Goal: Task Accomplishment & Management: Manage account settings

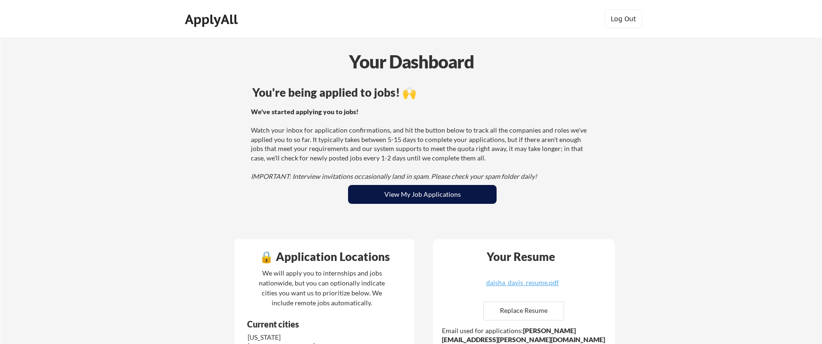
click at [383, 194] on button "View My Job Applications" at bounding box center [422, 194] width 149 height 19
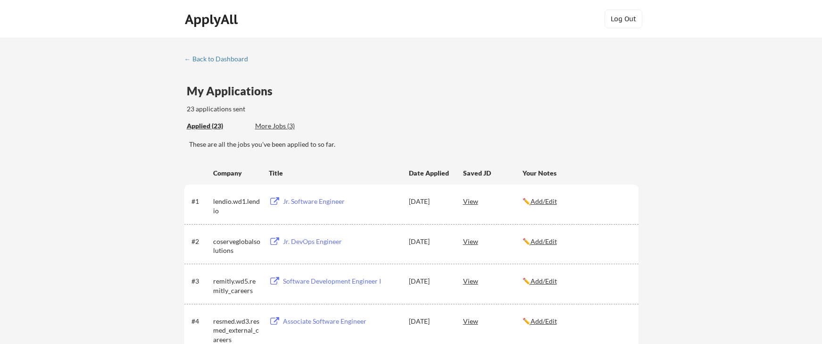
click at [274, 130] on div "More Jobs (3)" at bounding box center [289, 125] width 69 height 9
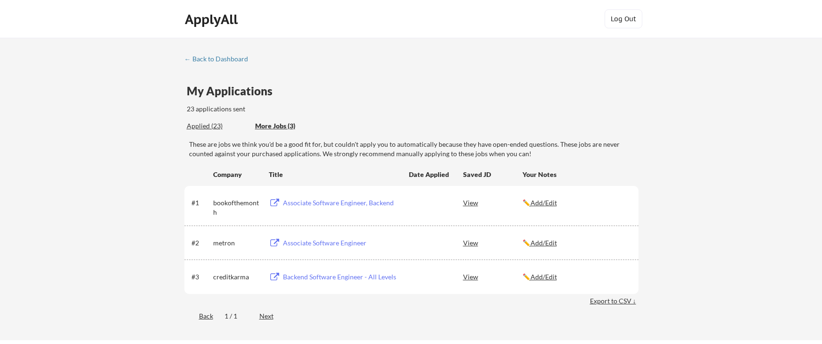
click at [212, 124] on div "Applied (23)" at bounding box center [217, 125] width 61 height 9
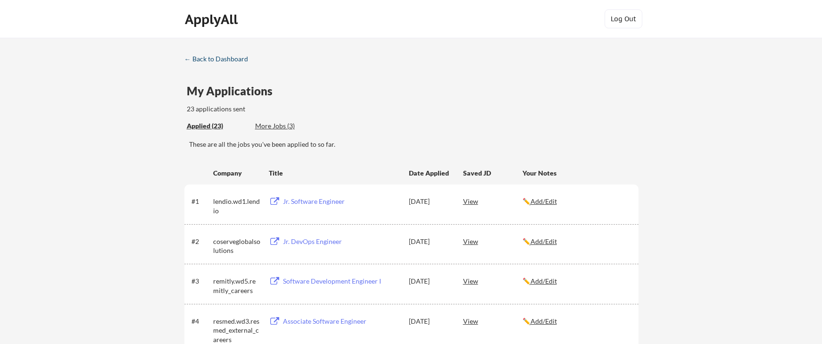
click at [214, 57] on div "← Back to Dashboard" at bounding box center [219, 59] width 71 height 7
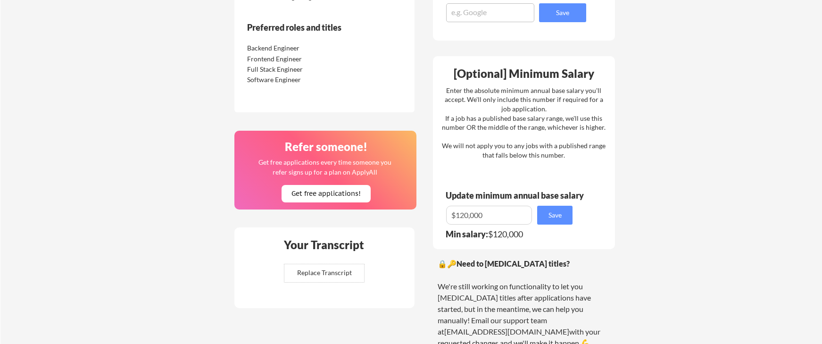
scroll to position [527, 0]
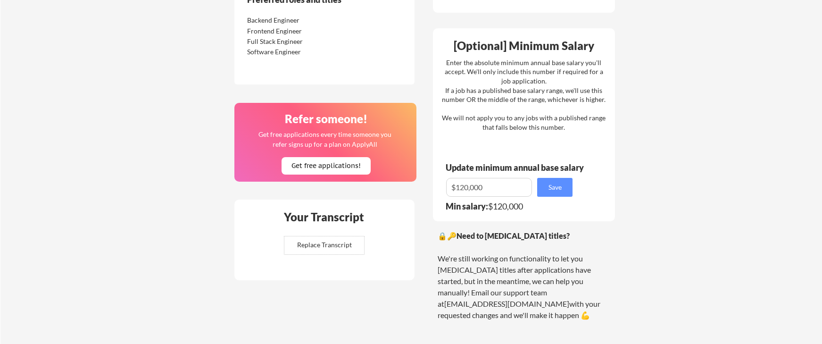
drag, startPoint x: 530, startPoint y: 206, endPoint x: 415, endPoint y: 210, distance: 115.6
click at [415, 210] on div "🔒 Application Locations We will apply you to internships and jobs nationwide, b…" at bounding box center [424, 43] width 397 height 678
click at [425, 178] on div "🔒 Application Locations We will apply you to internships and jobs nationwide, b…" at bounding box center [424, 43] width 397 height 678
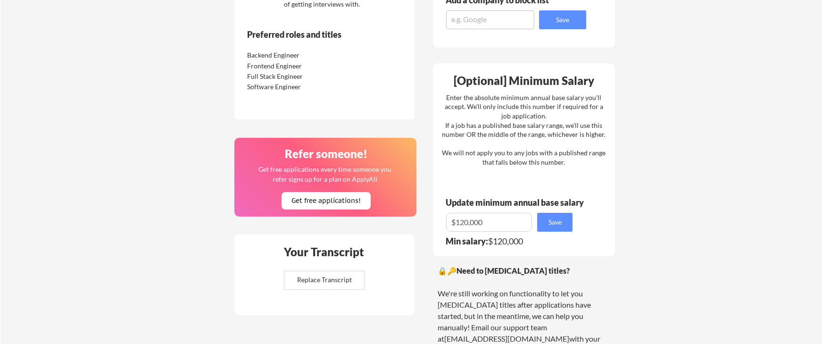
scroll to position [491, 0]
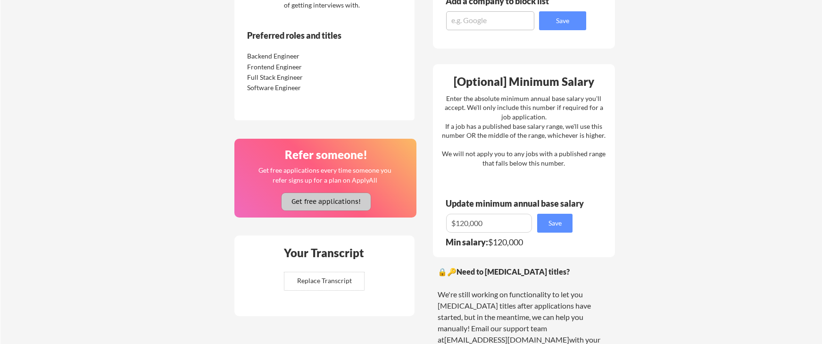
click at [345, 203] on button "Get free applications!" at bounding box center [325, 201] width 89 height 17
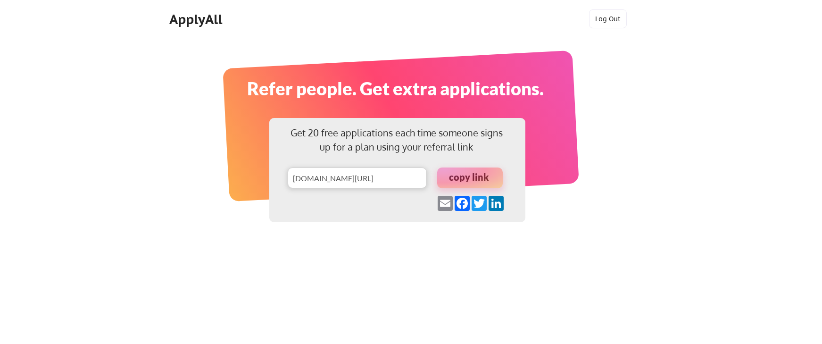
click at [479, 175] on div at bounding box center [470, 177] width 66 height 21
click at [191, 16] on div "ApplyAll" at bounding box center [197, 19] width 56 height 16
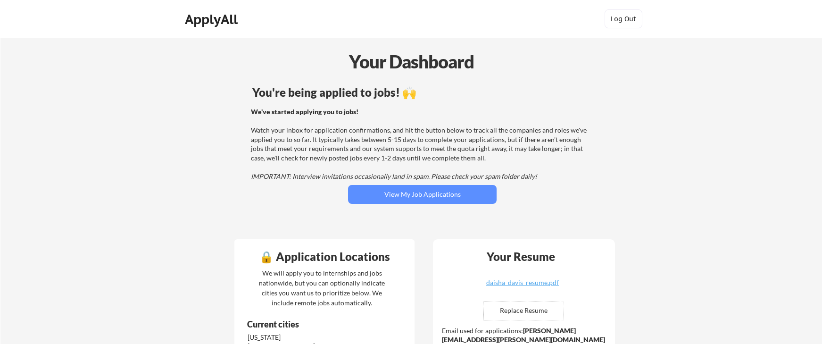
scroll to position [2, 0]
